Goal: Check status: Check status

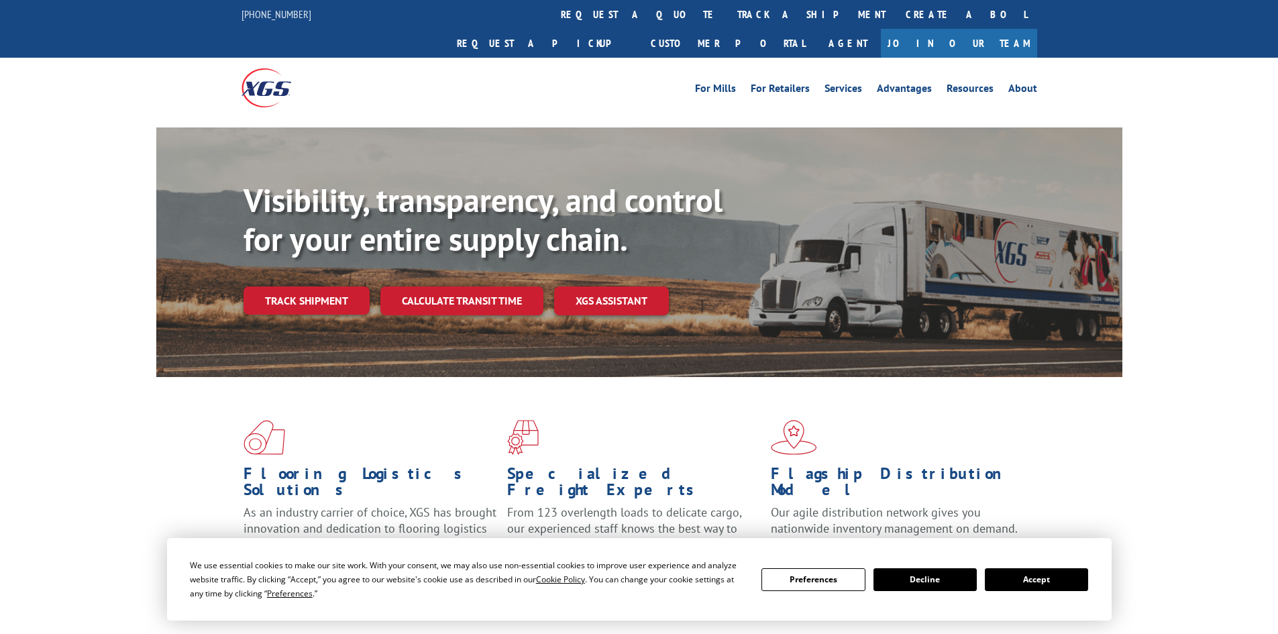
click at [328, 291] on div "Visibility, transparency, and control for your entire supply chain. Track shipm…" at bounding box center [683, 274] width 879 height 187
click at [322, 287] on link "Track shipment" at bounding box center [307, 301] width 126 height 28
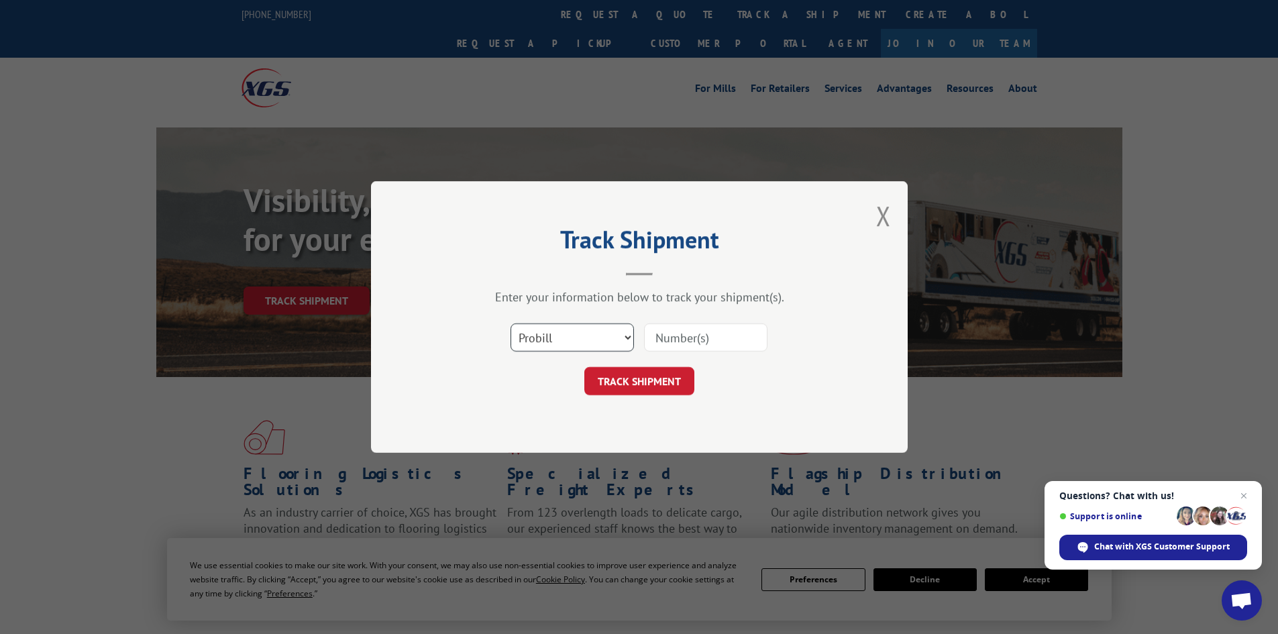
click at [570, 345] on select "Select category... Probill BOL PO" at bounding box center [572, 337] width 123 height 28
select select "bol"
click at [511, 323] on select "Select category... Probill BOL PO" at bounding box center [572, 337] width 123 height 28
paste input "5996381"
type input "5996381"
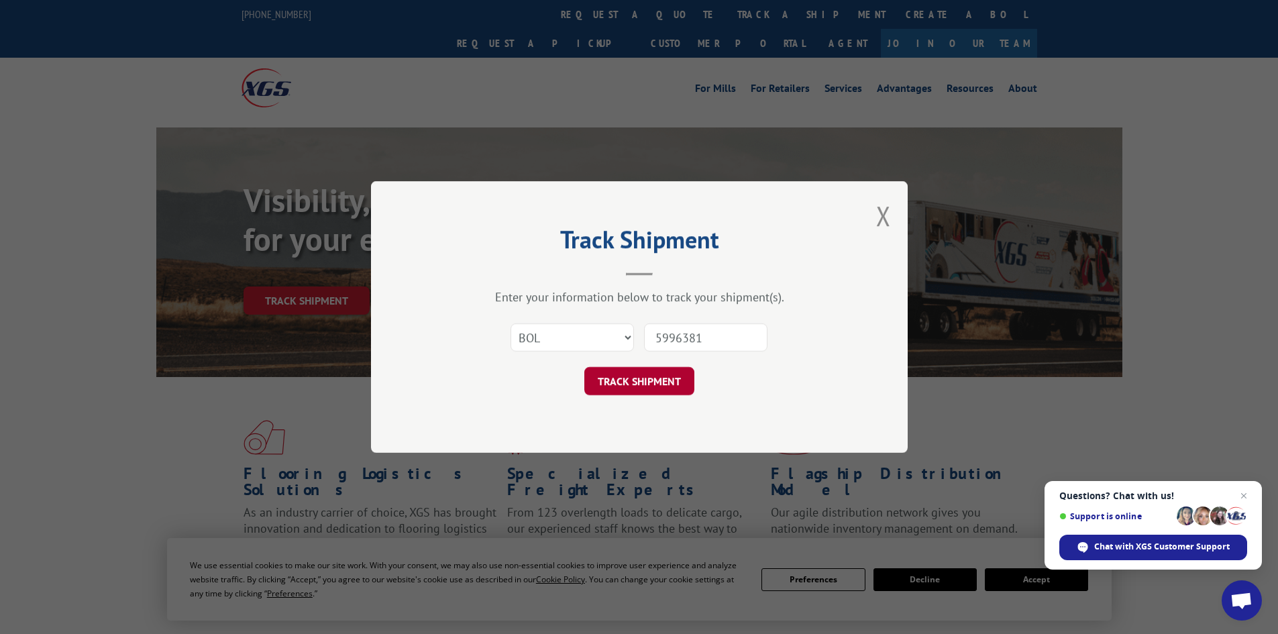
click at [639, 367] on button "TRACK SHIPMENT" at bounding box center [639, 381] width 110 height 28
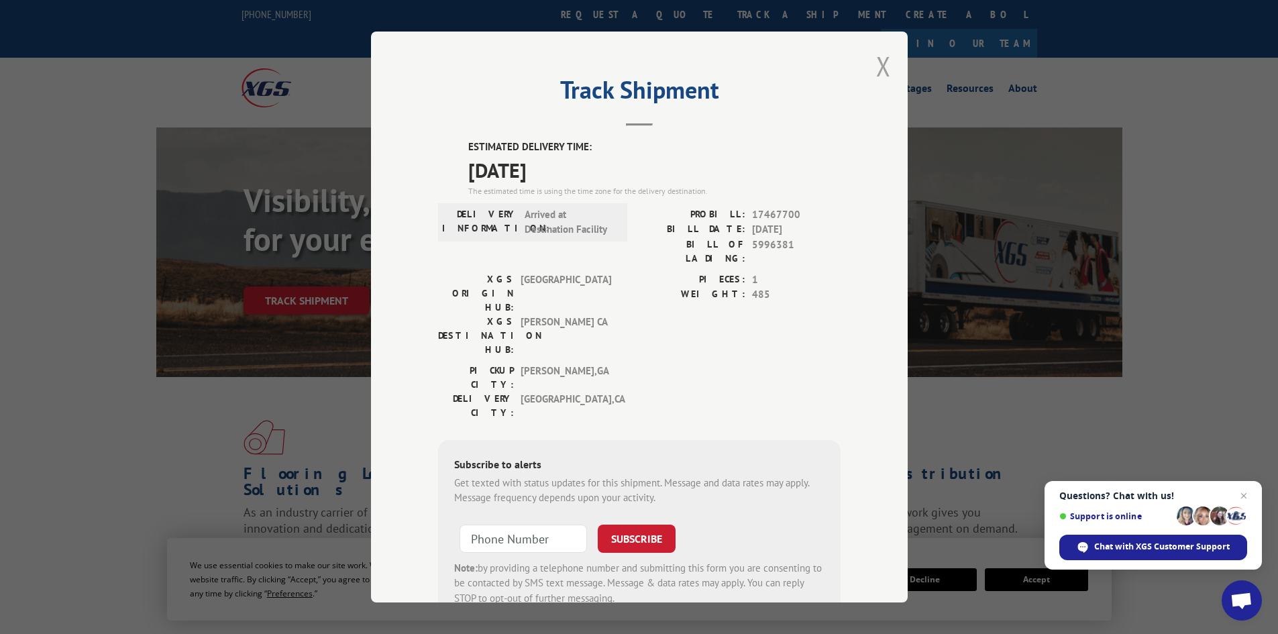
click at [877, 60] on button "Close modal" at bounding box center [883, 66] width 15 height 36
